Goal: Transaction & Acquisition: Purchase product/service

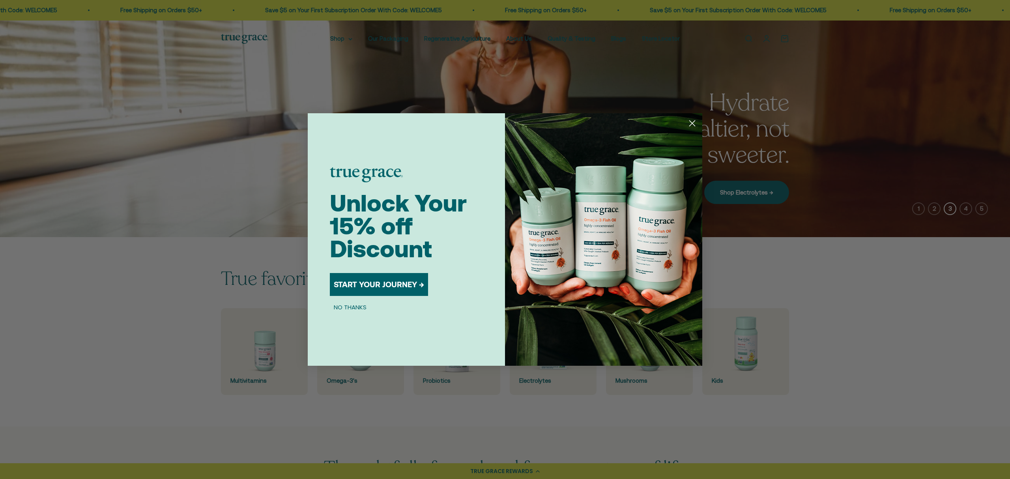
drag, startPoint x: 694, startPoint y: 125, endPoint x: 723, endPoint y: 161, distance: 47.1
click at [694, 125] on icon "Close dialog" at bounding box center [693, 124] width 6 height 6
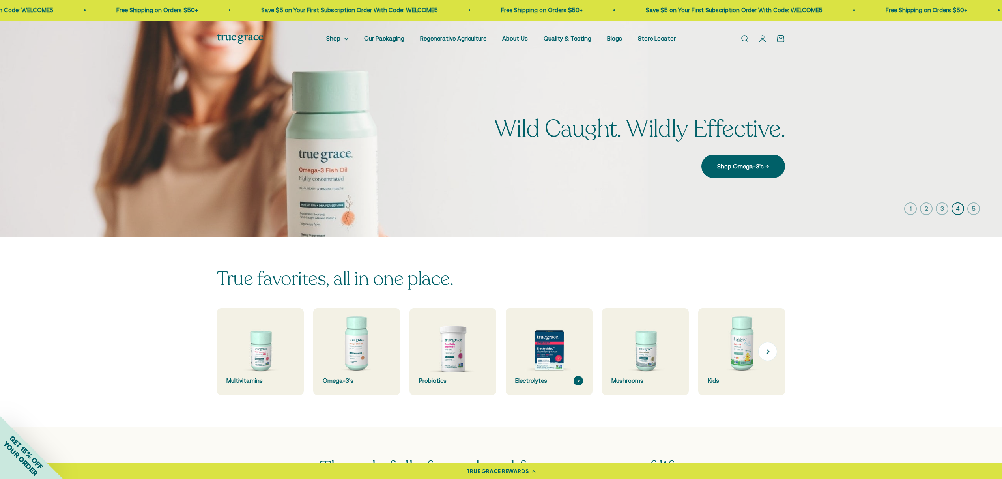
click at [552, 369] on img at bounding box center [549, 352] width 92 height 92
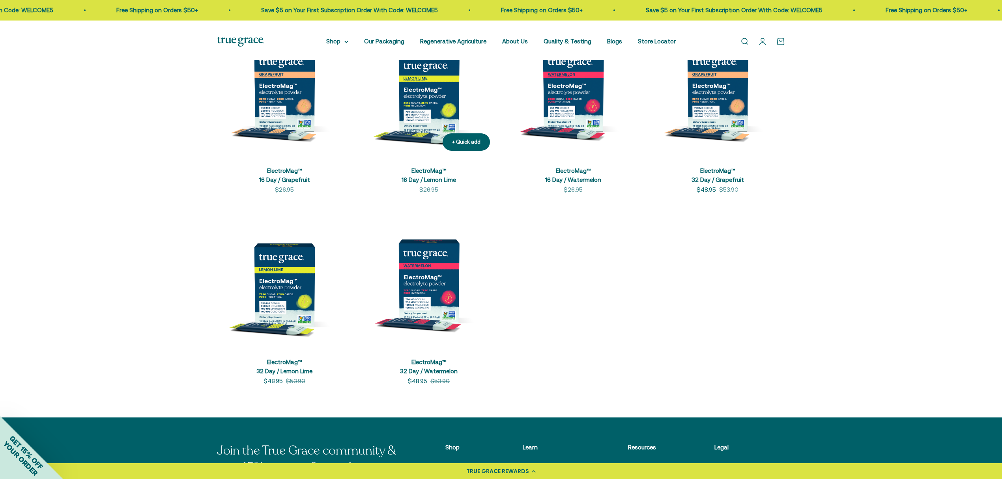
click at [429, 129] on img at bounding box center [428, 89] width 135 height 135
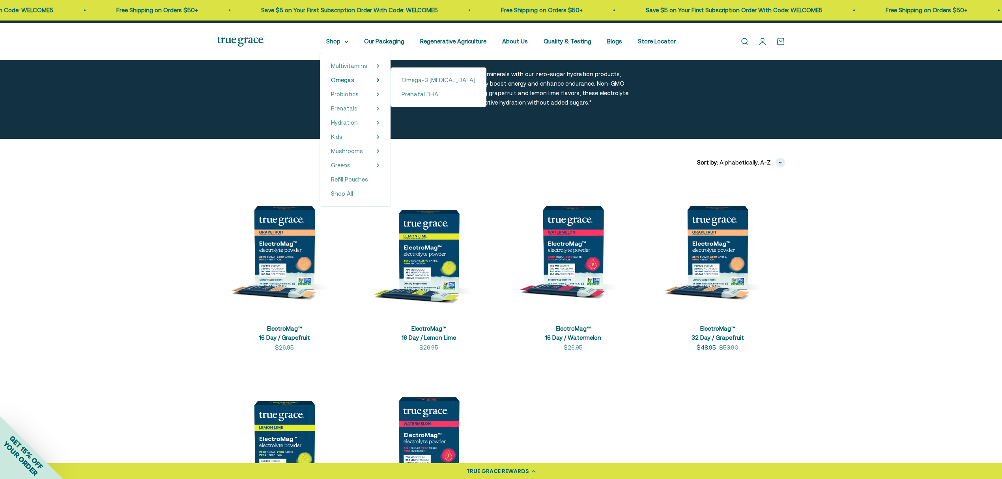
click at [332, 83] on span "Omegas" at bounding box center [342, 80] width 23 height 7
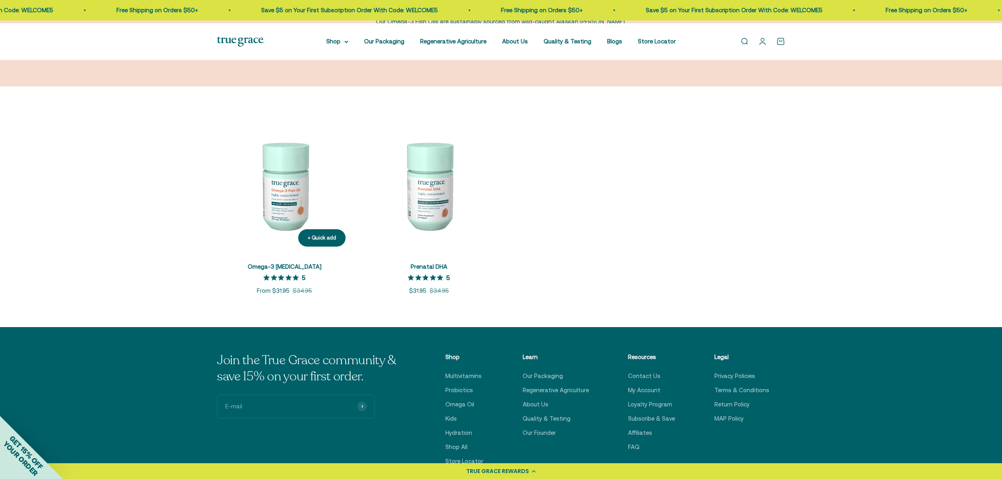
drag, startPoint x: 281, startPoint y: 217, endPoint x: 316, endPoint y: 237, distance: 40.1
click at [281, 217] on img at bounding box center [284, 185] width 135 height 135
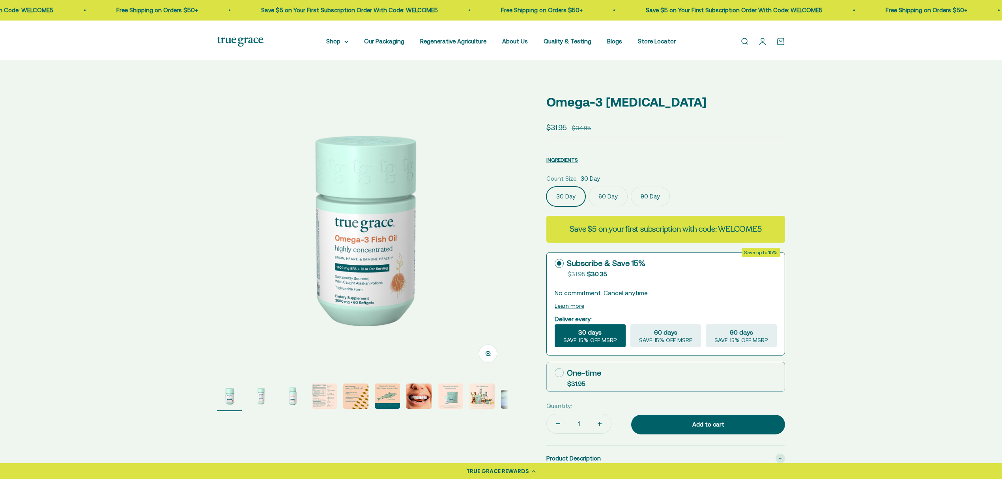
click at [564, 362] on div "One-time $31.95" at bounding box center [666, 377] width 239 height 30
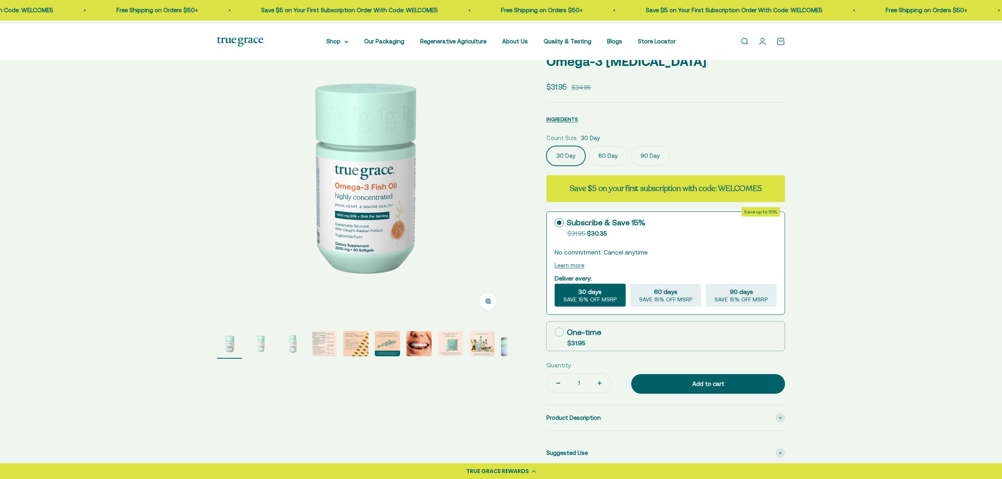
click at [560, 337] on icon at bounding box center [559, 332] width 9 height 9
click at [555, 332] on input "One-time $31.95" at bounding box center [554, 332] width 0 height 0
radio input "true"
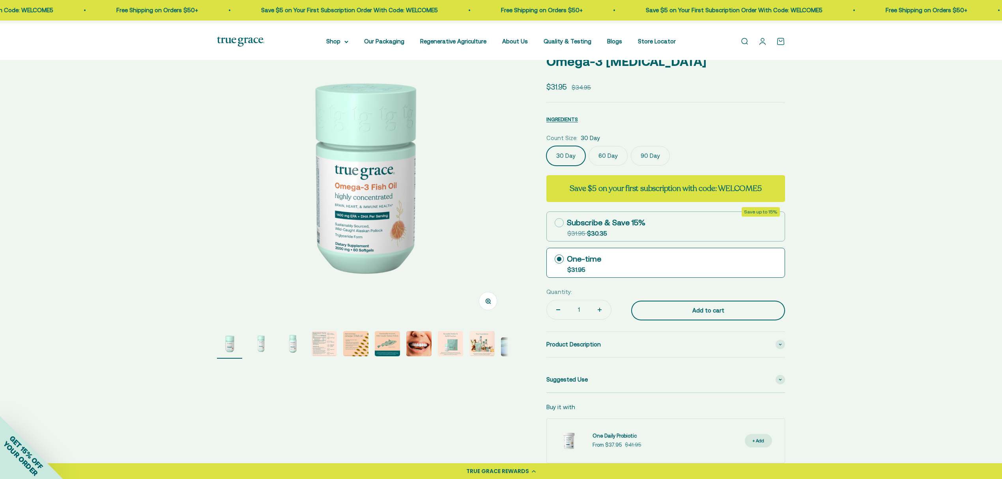
click at [719, 315] on div "Add to cart" at bounding box center [708, 310] width 122 height 9
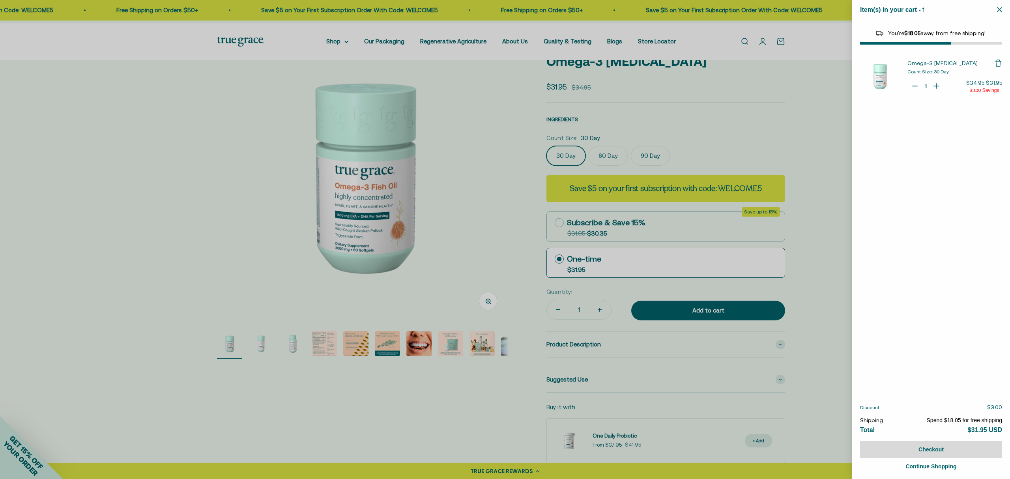
select select "44878157185238"
select select "44882806636758"
click at [968, 188] on select "Count Size 30 Day 60 Day" at bounding box center [936, 186] width 72 height 12
click at [967, 185] on select "Count Size 30 Day 60 Day" at bounding box center [936, 186] width 72 height 12
click at [961, 250] on div "Omega-3 Fish Oil Count Size: 30 Day Quantity Decrease Omega-3 Fish Oil 1 Increa…" at bounding box center [931, 223] width 158 height 343
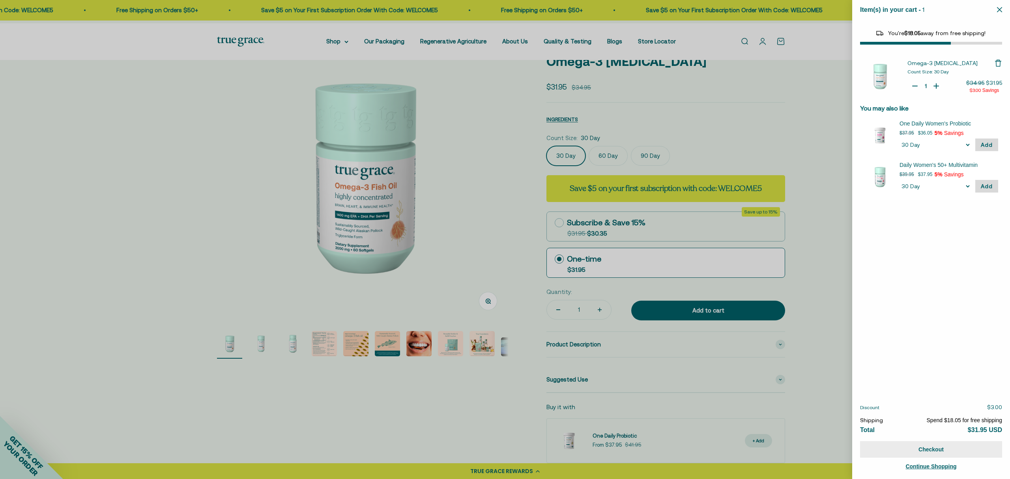
click at [935, 447] on button "Checkout" at bounding box center [931, 449] width 142 height 17
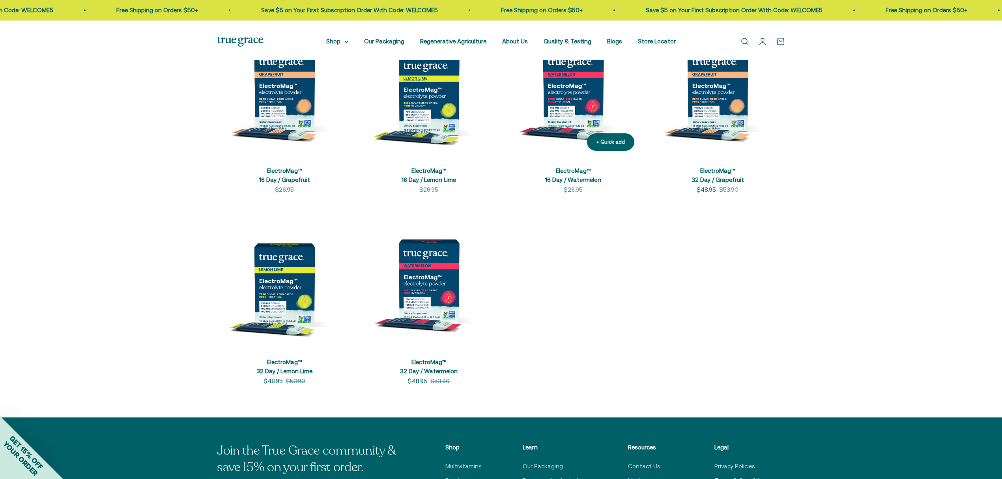
click at [565, 135] on img at bounding box center [573, 89] width 135 height 135
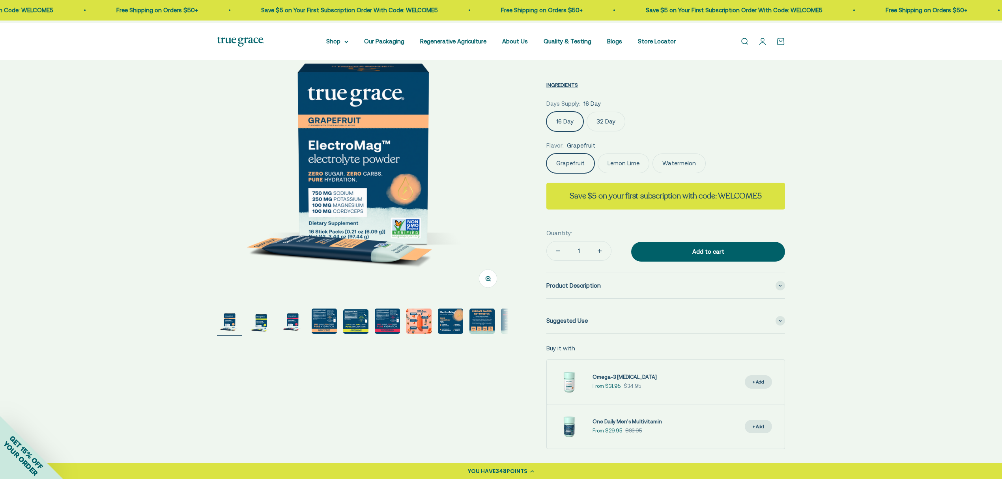
scroll to position [52, 0]
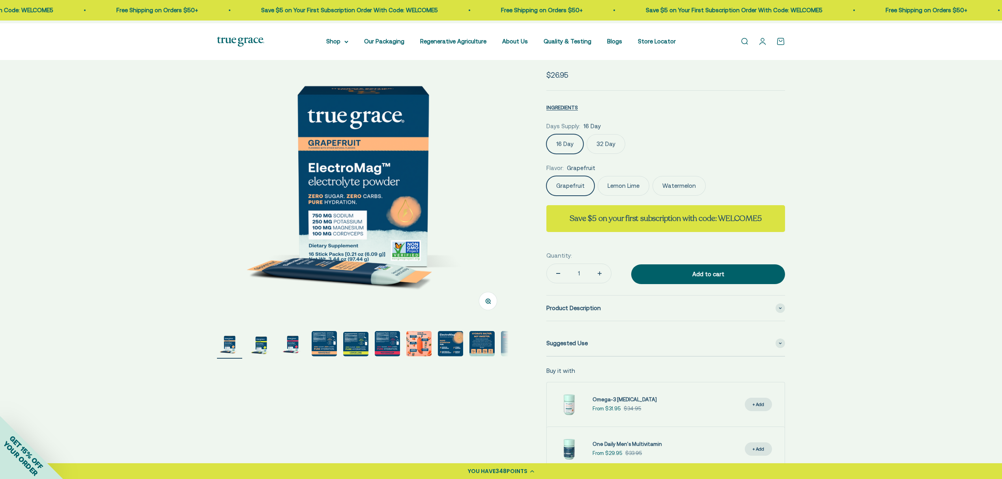
click at [611, 154] on label "32 Day" at bounding box center [606, 144] width 39 height 20
click at [547, 134] on input "32 Day" at bounding box center [546, 134] width 0 height 0
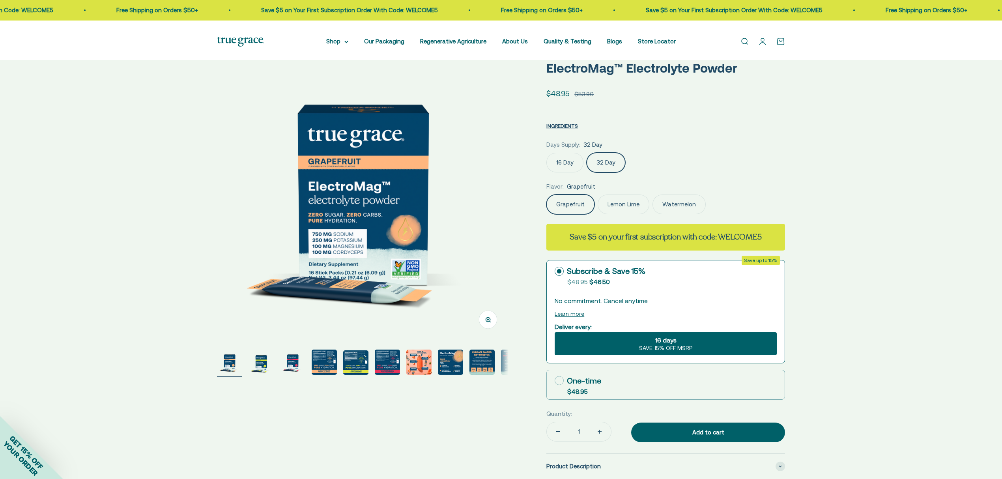
scroll to position [52, 0]
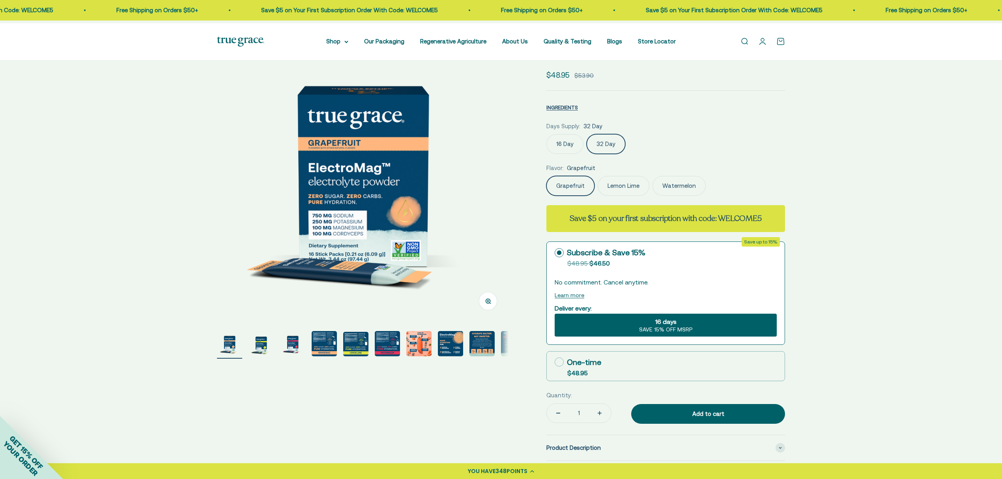
click at [569, 154] on label "16 Day" at bounding box center [565, 144] width 37 height 20
click at [547, 134] on input "16 Day" at bounding box center [546, 134] width 0 height 0
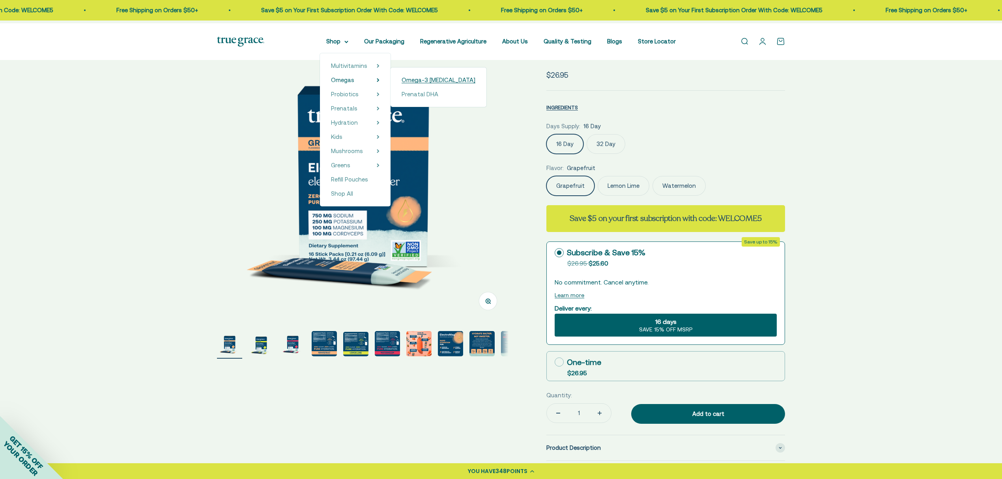
click at [411, 83] on span "Omega-3 [MEDICAL_DATA]" at bounding box center [439, 80] width 74 height 7
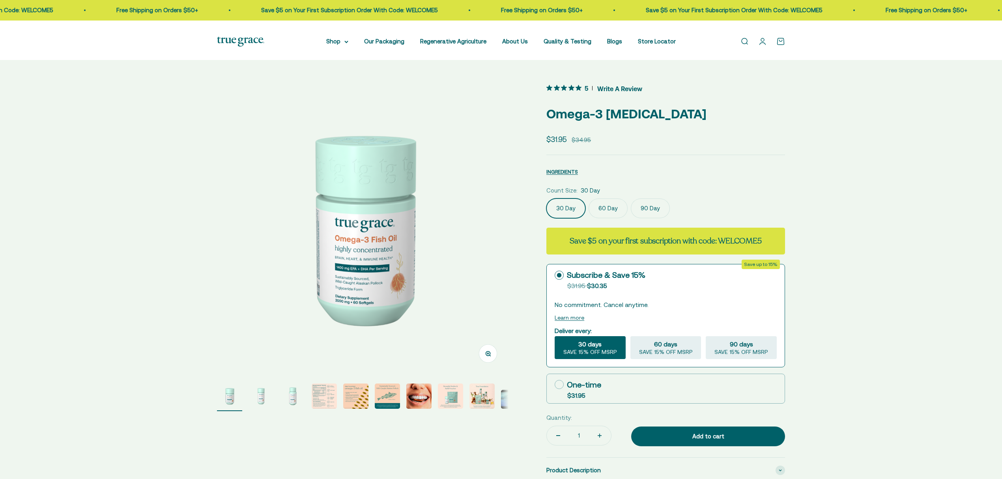
click at [659, 359] on fieldset "Deliver every: 30 days SAVE 15% OFF MSRP 60 days SAVE 15% OFF MSRP 90 days SAVE…" at bounding box center [666, 342] width 222 height 34
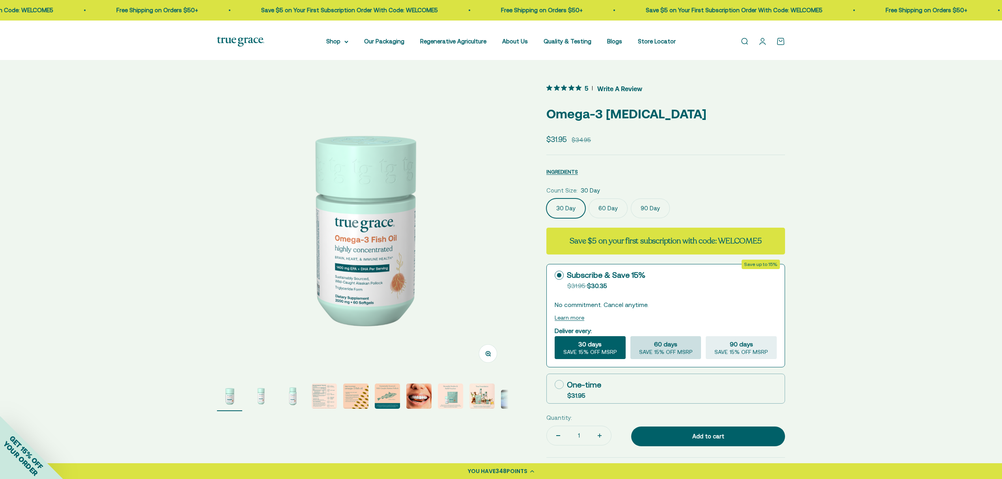
click at [662, 349] on span "60 days" at bounding box center [665, 343] width 23 height 9
click at [631, 336] on input "60 days SAVE 15% OFF MSRP" at bounding box center [630, 336] width 0 height 0
radio input "true"
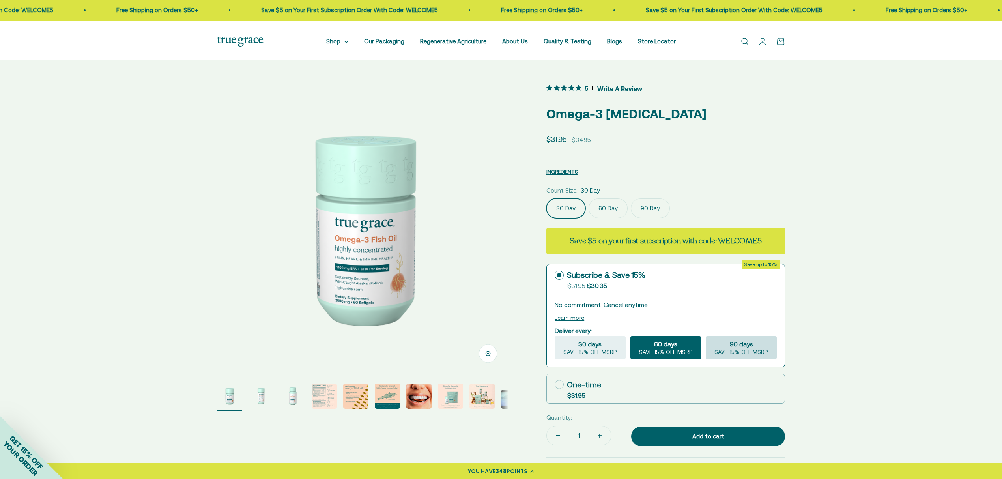
click at [741, 356] on span "SAVE 15% OFF MSRP" at bounding box center [742, 352] width 54 height 7
click at [706, 336] on input "90 days SAVE 15% OFF MSRP" at bounding box center [706, 336] width 0 height 0
radio input "true"
click at [674, 356] on span "SAVE 15% OFF MSRP" at bounding box center [666, 352] width 54 height 7
click at [631, 336] on input "60 days SAVE 15% OFF MSRP" at bounding box center [630, 336] width 0 height 0
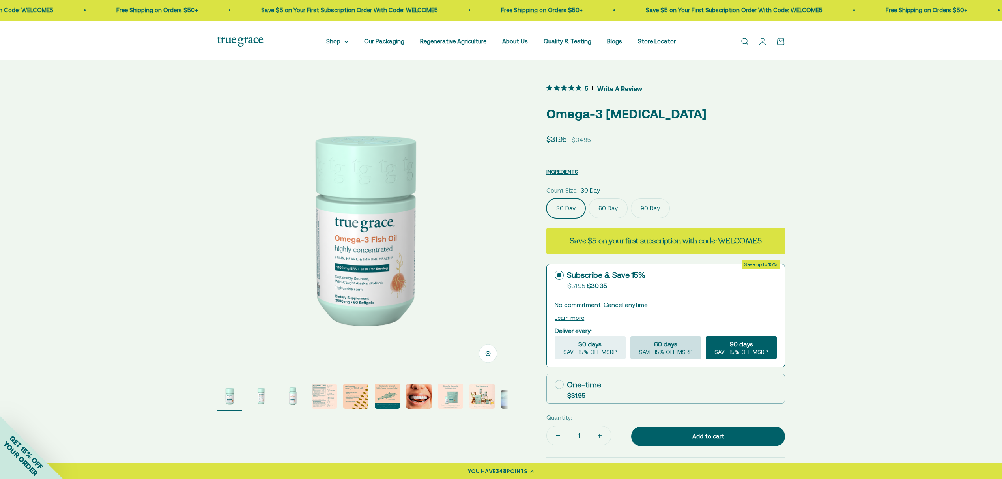
radio input "true"
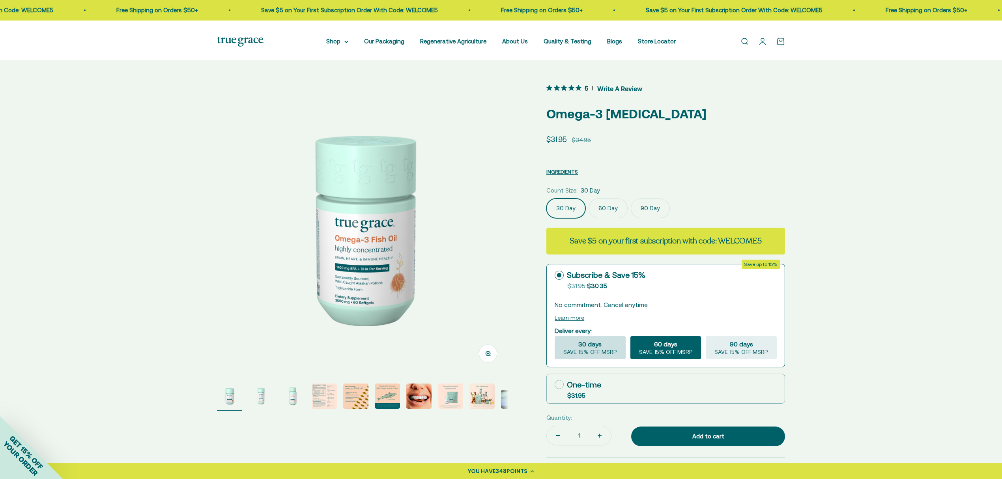
click at [597, 349] on span "30 days" at bounding box center [590, 343] width 23 height 9
click at [555, 336] on input "30 days SAVE 15% OFF MSRP" at bounding box center [554, 336] width 0 height 0
radio input "true"
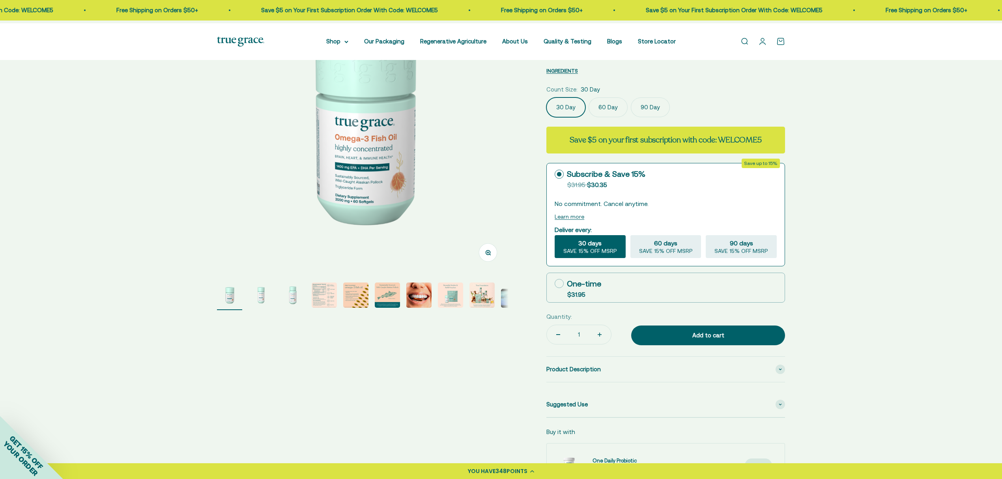
scroll to position [105, 0]
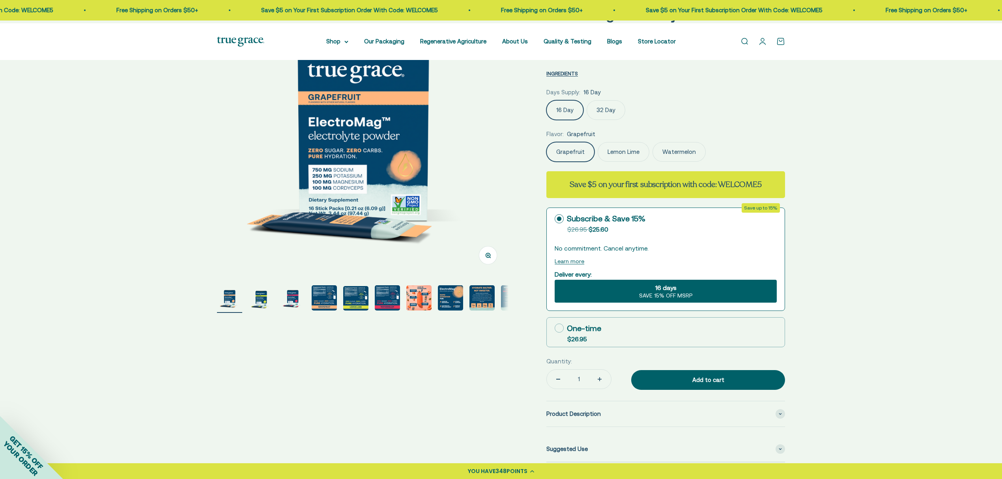
scroll to position [52, 0]
